Goal: Navigation & Orientation: Find specific page/section

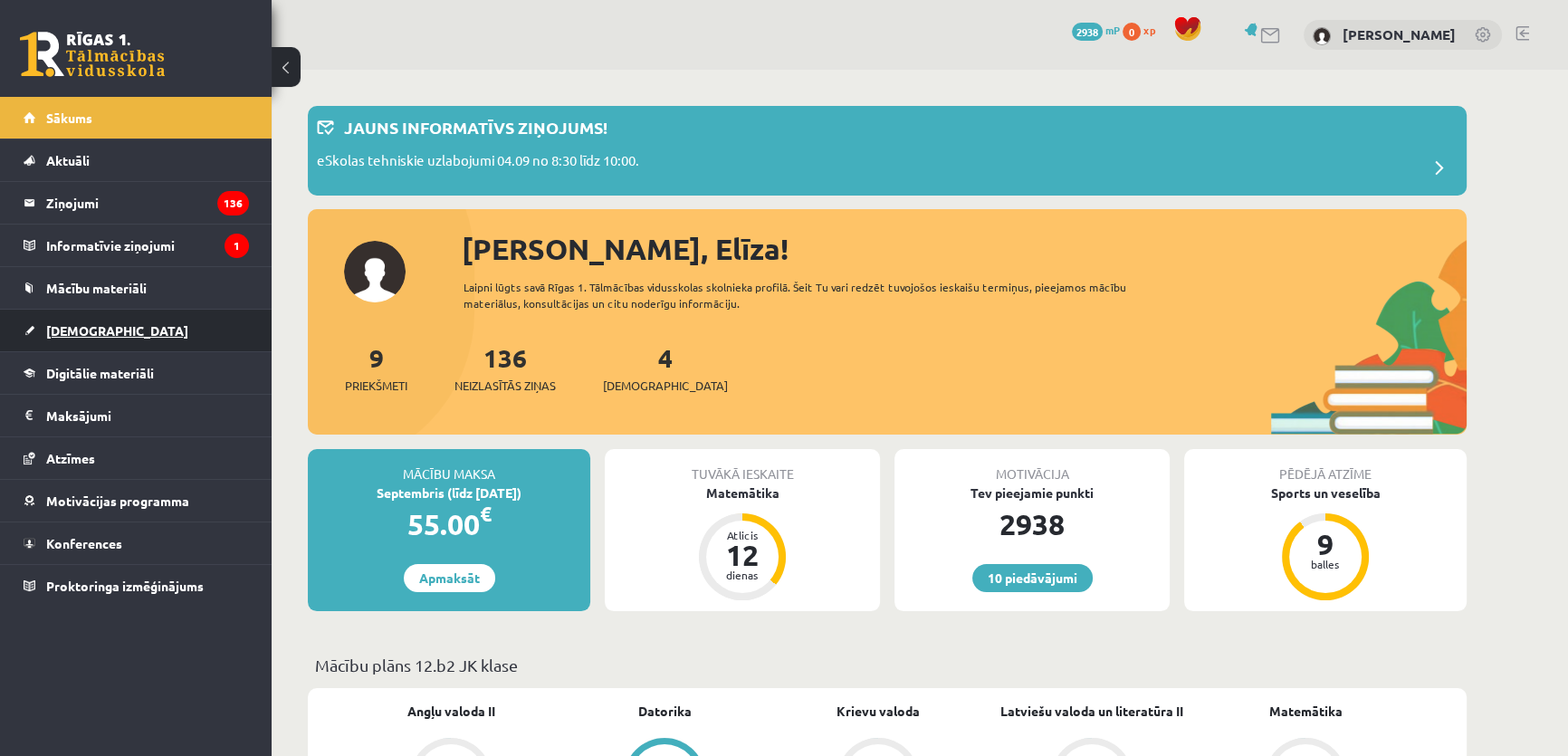
click at [114, 321] on link "[DEMOGRAPHIC_DATA]" at bounding box center [136, 331] width 226 height 42
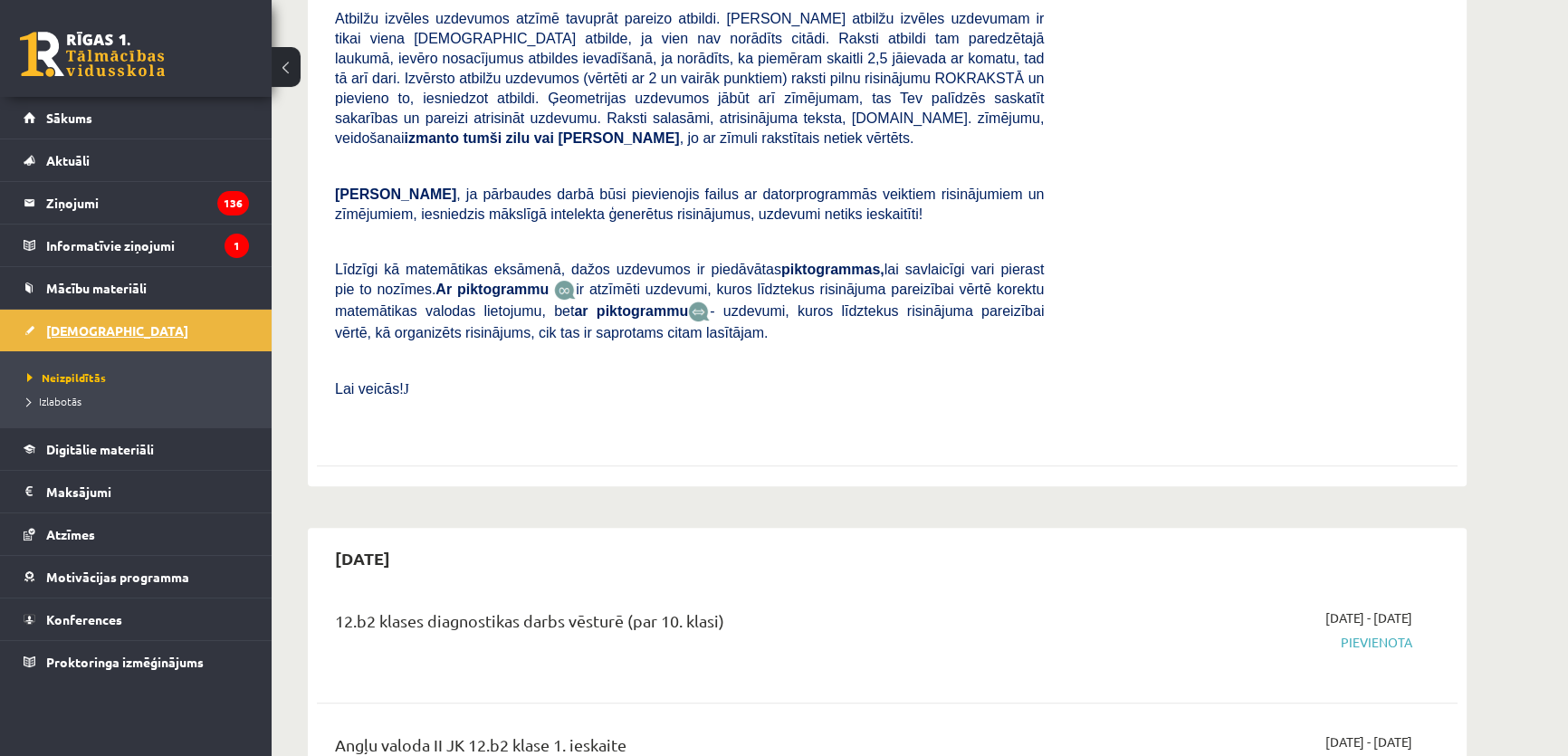
scroll to position [690, 0]
click at [88, 498] on legend "Maksājumi 0" at bounding box center [148, 491] width 203 height 42
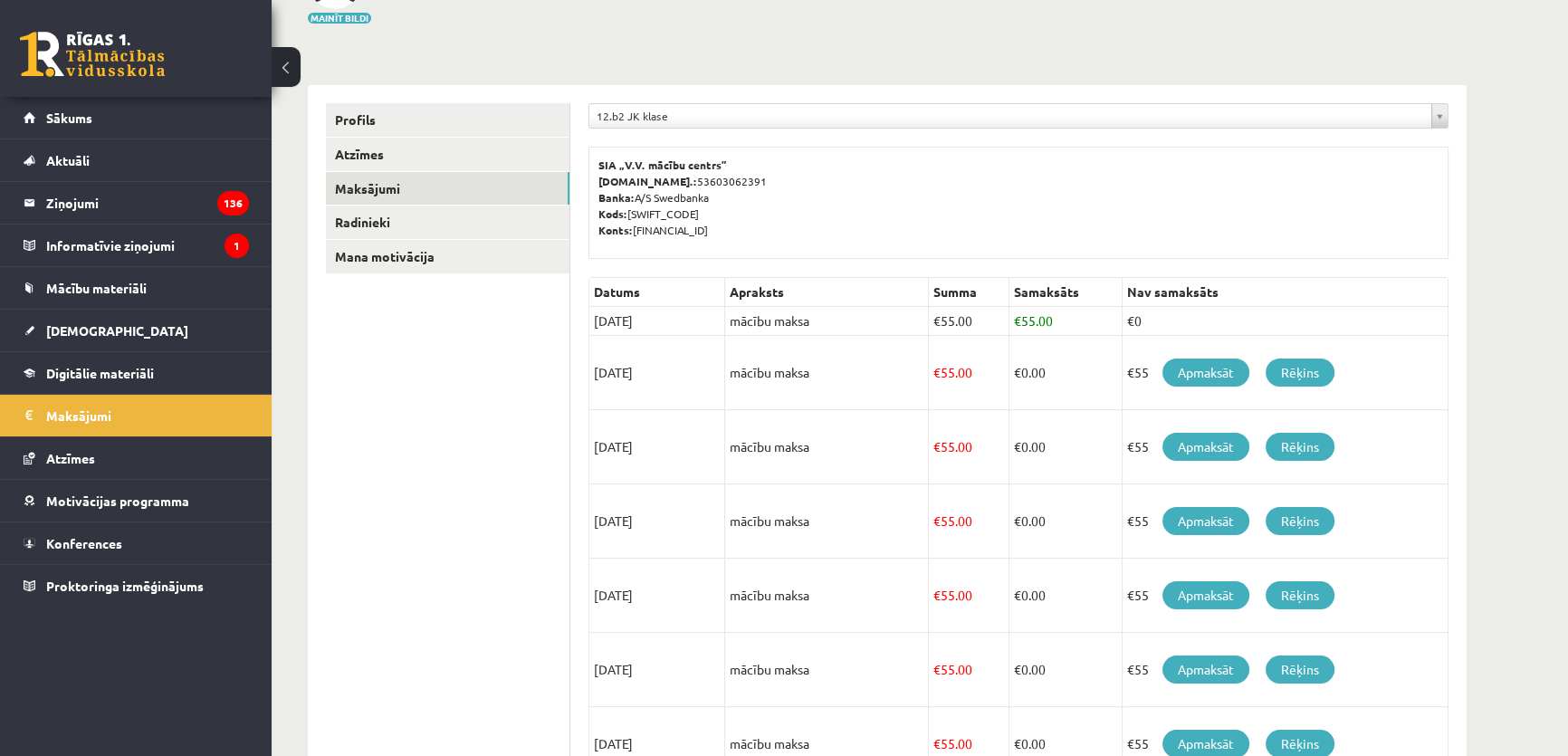
scroll to position [150, 0]
click at [108, 121] on link "Sākums" at bounding box center [136, 118] width 226 height 42
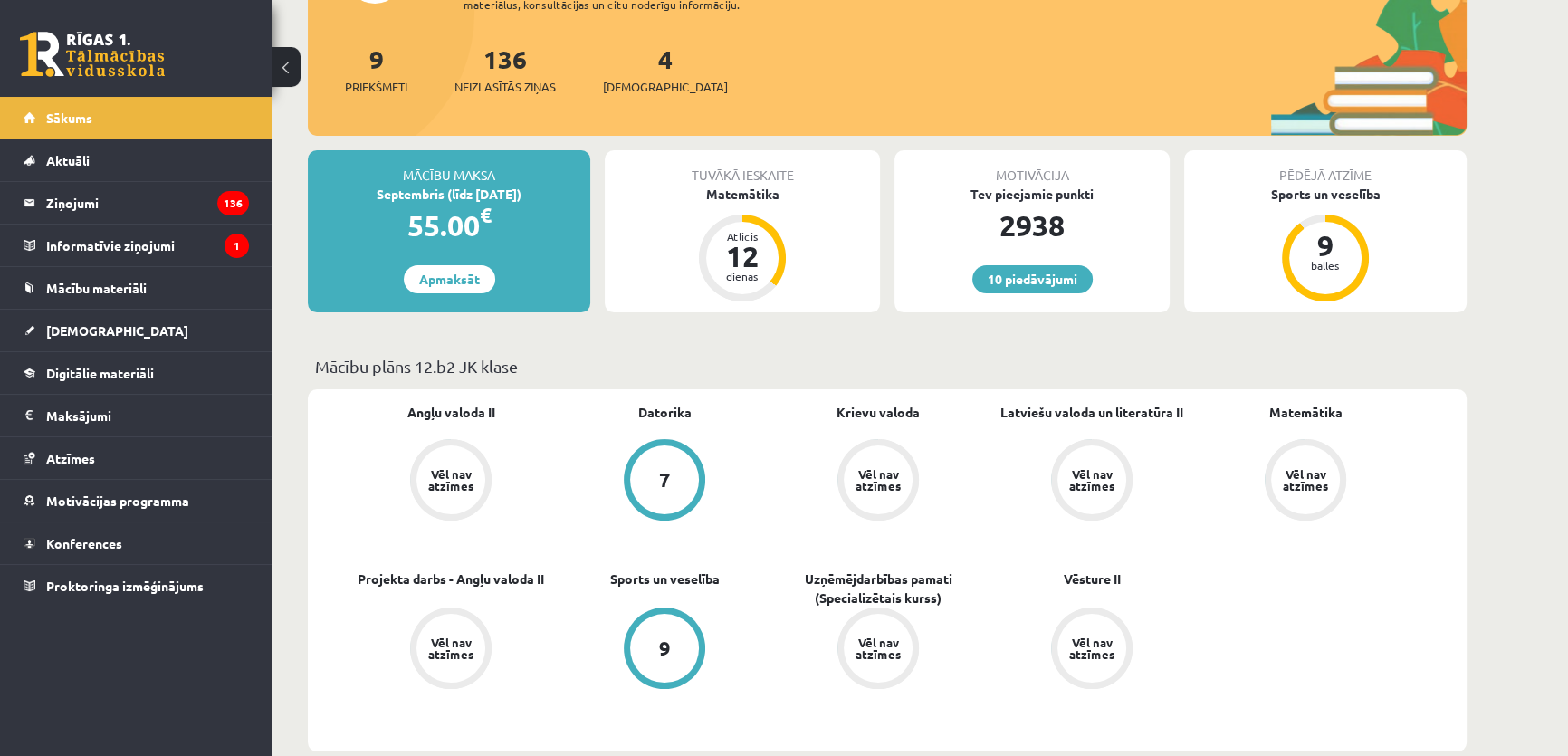
scroll to position [303, 0]
